Goal: Information Seeking & Learning: Check status

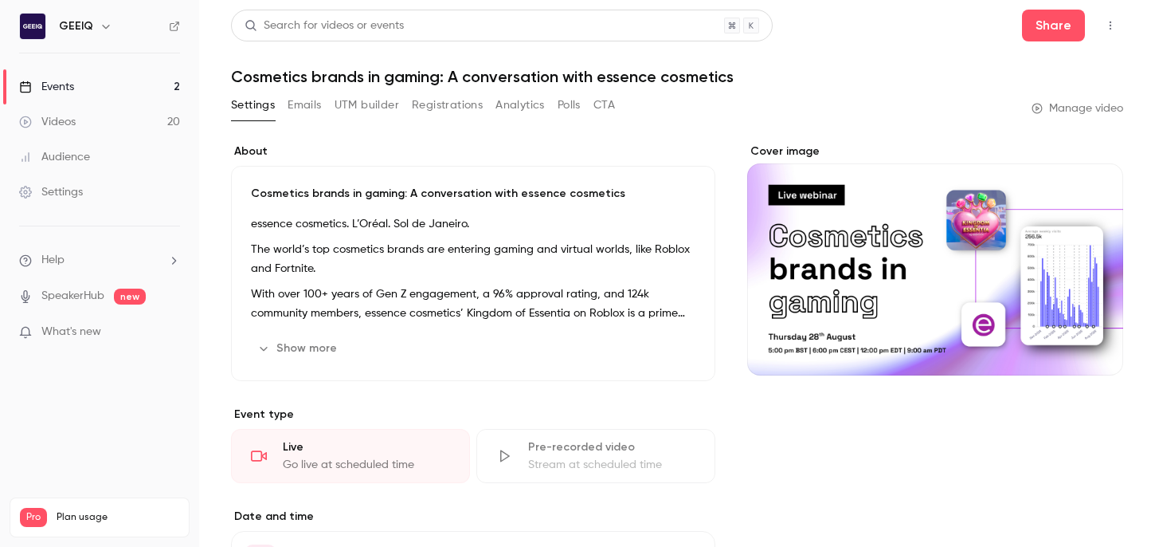
click at [531, 105] on button "Analytics" at bounding box center [520, 104] width 49 height 25
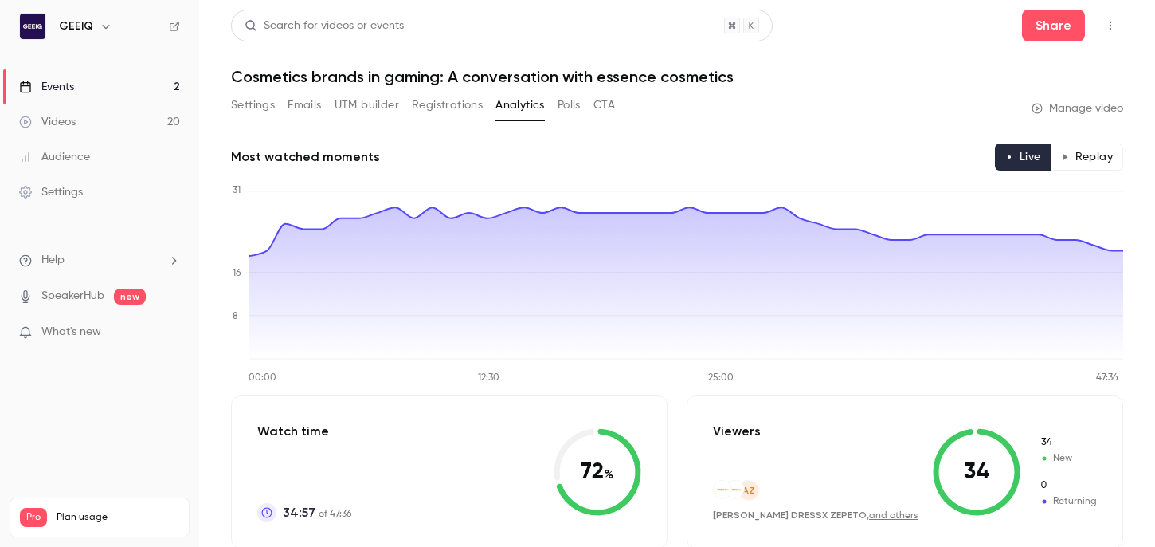
click at [1091, 165] on button "Replay" at bounding box center [1087, 156] width 72 height 27
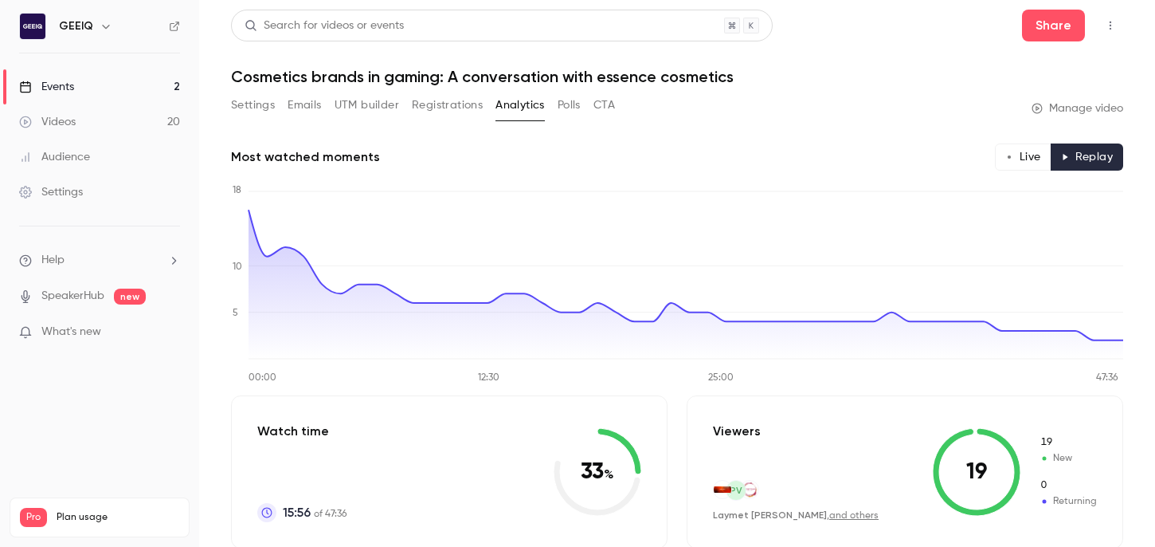
click at [1021, 157] on button "Live" at bounding box center [1023, 156] width 57 height 27
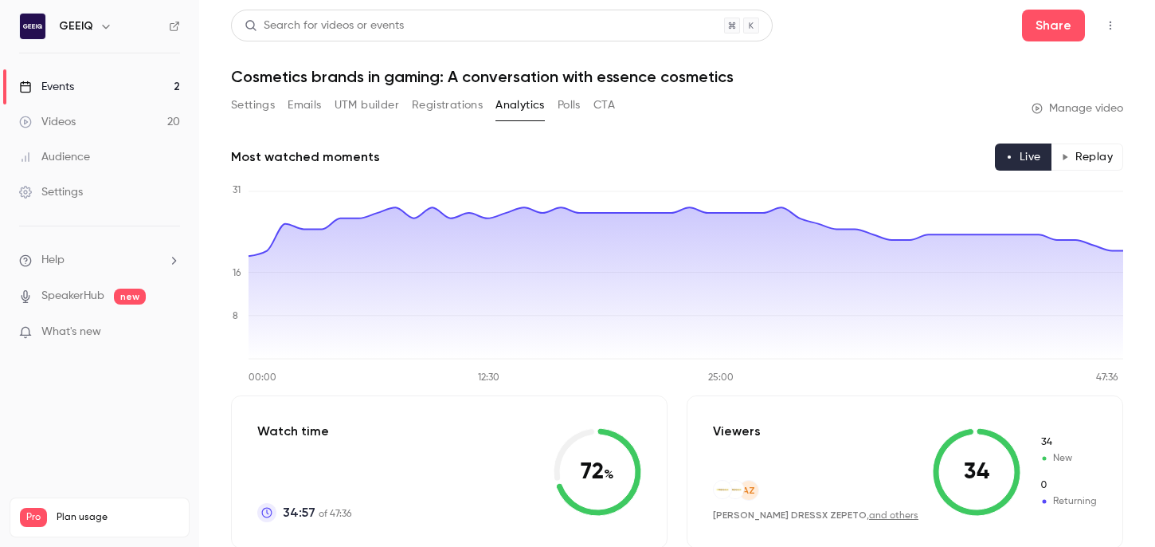
click at [1091, 157] on button "Replay" at bounding box center [1087, 156] width 72 height 27
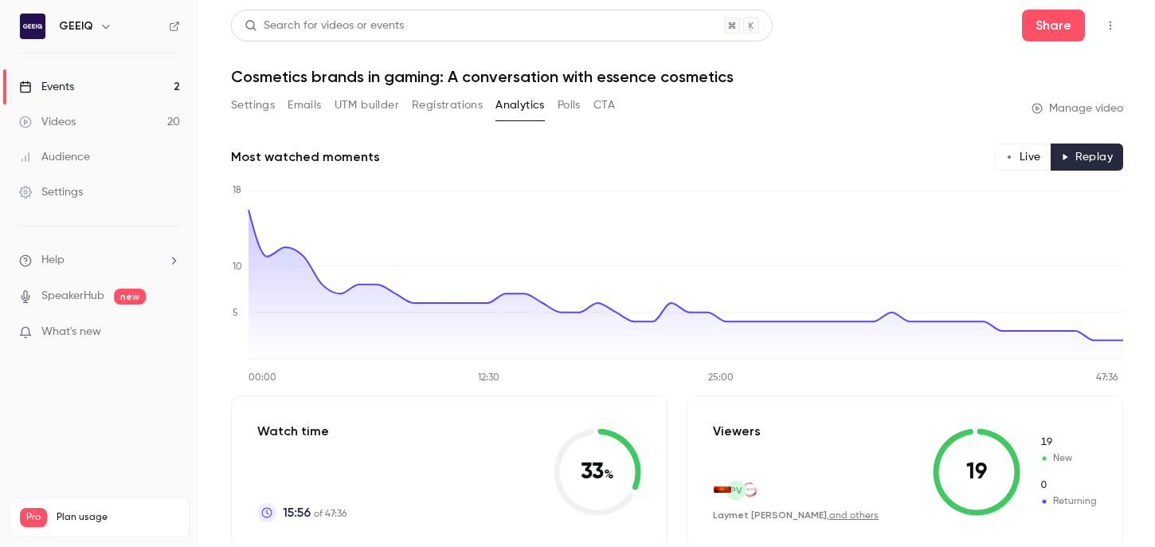
click at [1015, 157] on button "Live" at bounding box center [1023, 156] width 57 height 27
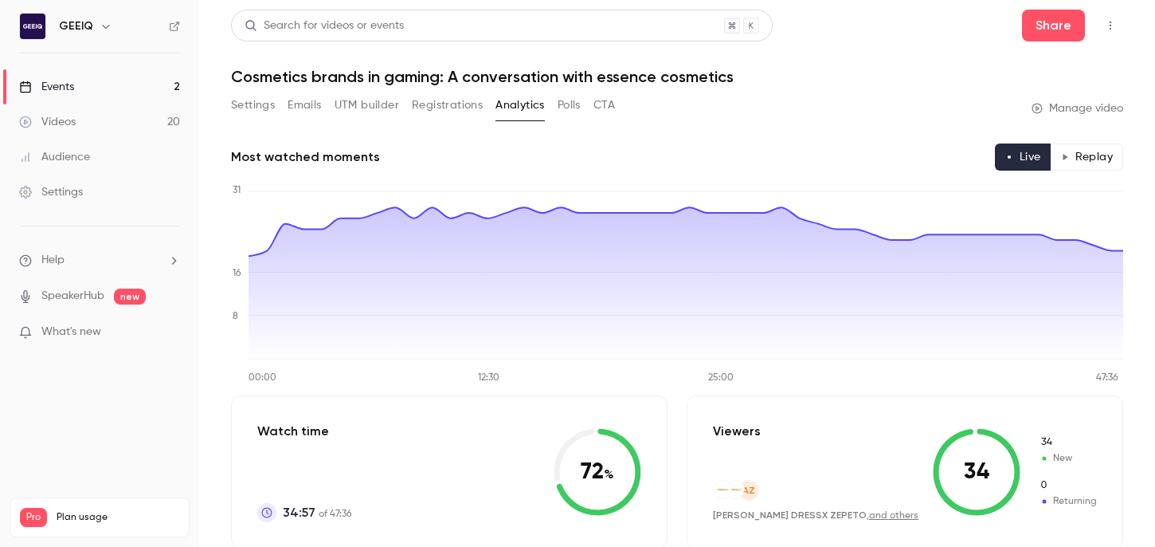
click at [436, 106] on button "Registrations" at bounding box center [447, 104] width 71 height 25
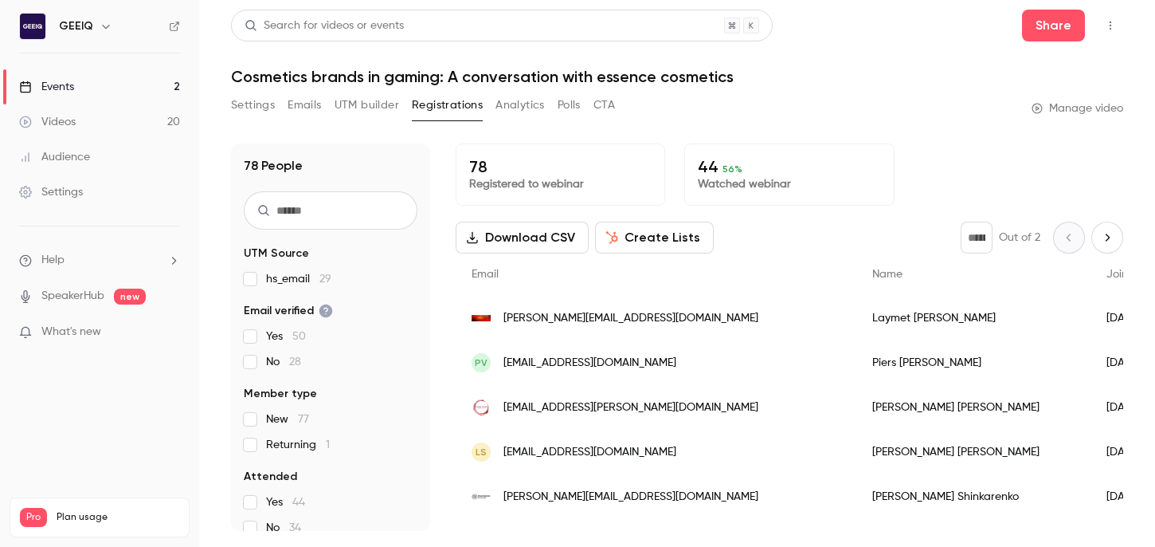
click at [967, 220] on div "78 Registered to webinar 44 56 % Watched webinar Download CSV Create Lists * Ou…" at bounding box center [790, 336] width 668 height 387
